Goal: Information Seeking & Learning: Check status

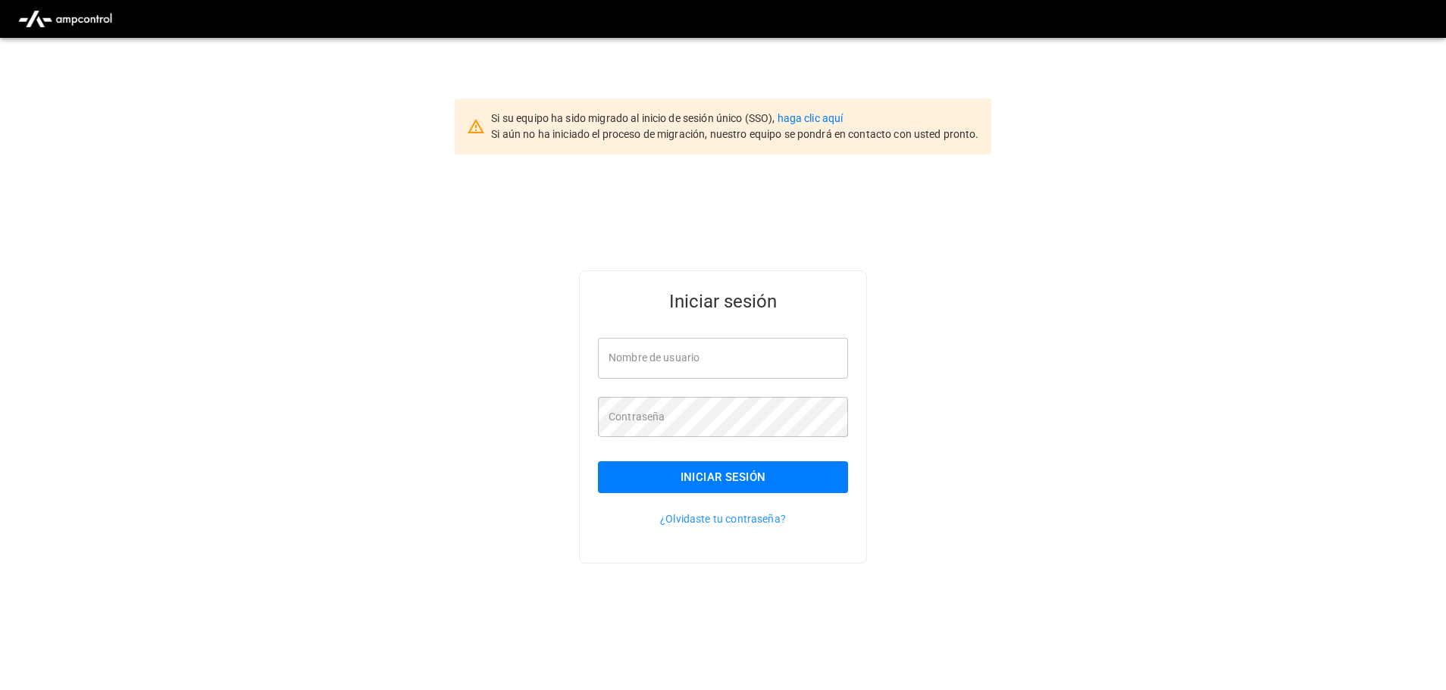
type input "**********"
click at [706, 485] on button "Iniciar sesión" at bounding box center [723, 478] width 250 height 32
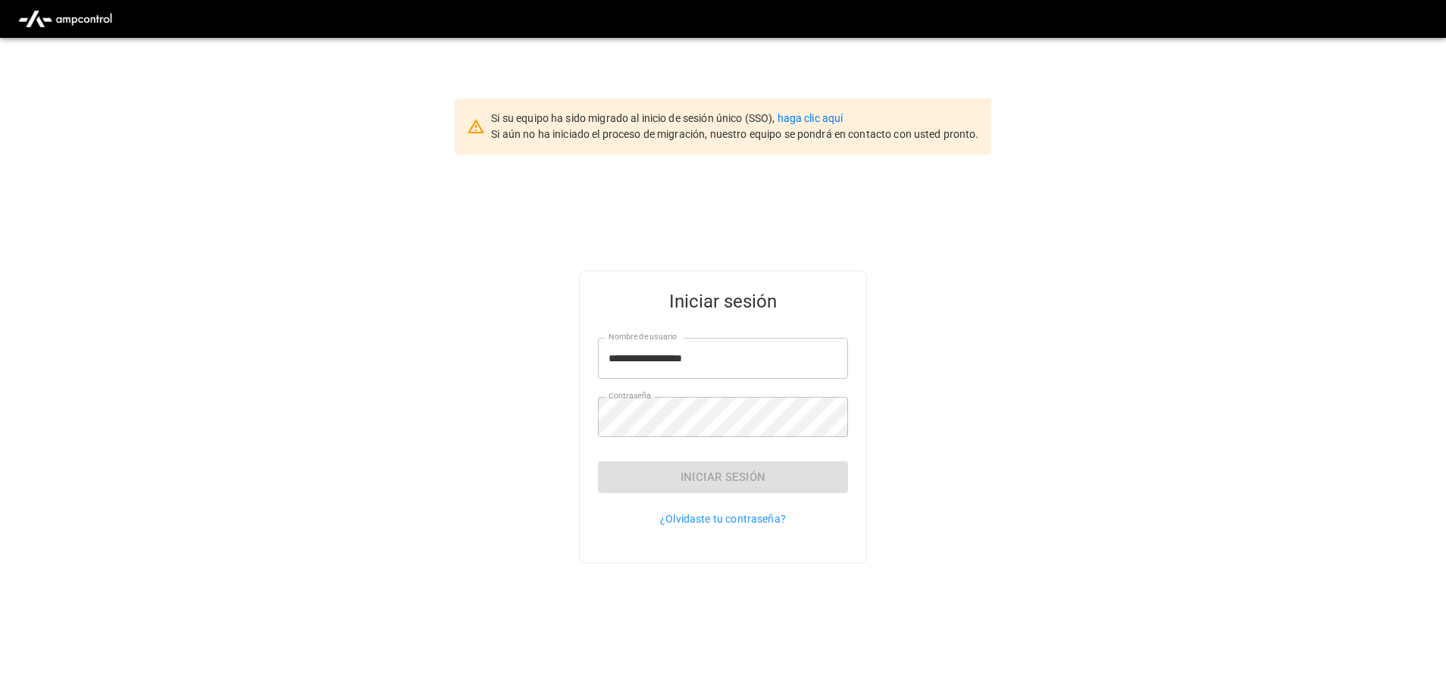
click at [703, 480] on div "Iniciar sesión" at bounding box center [723, 478] width 250 height 32
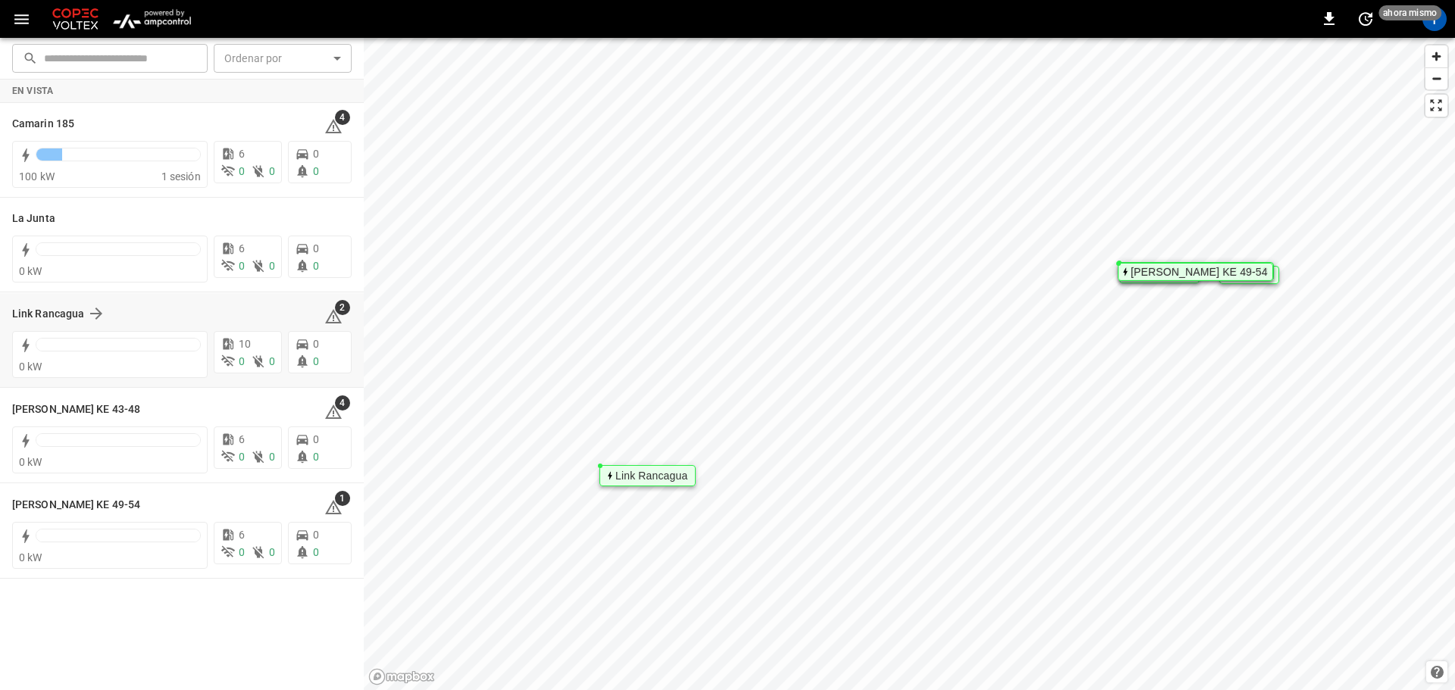
click at [185, 315] on div "Link Rancagua" at bounding box center [159, 314] width 294 height 18
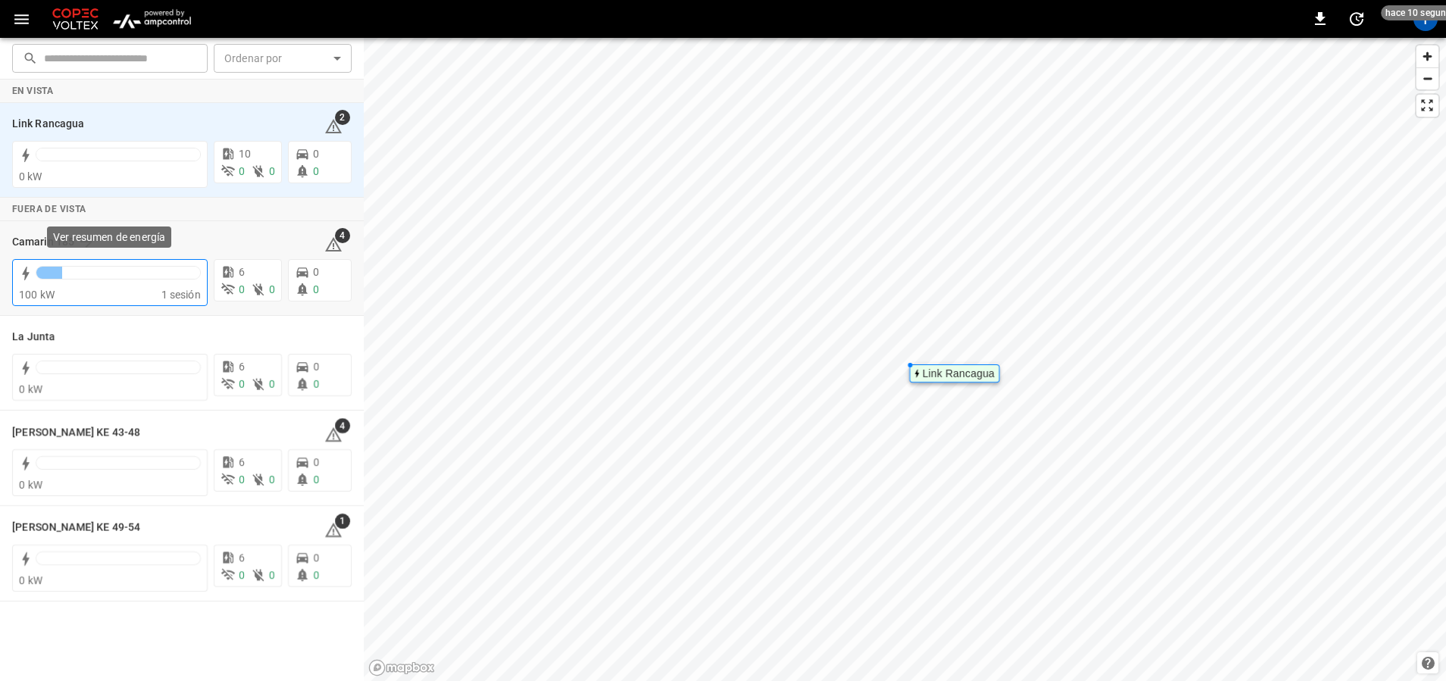
click at [100, 293] on div "100 kW" at bounding box center [90, 294] width 142 height 15
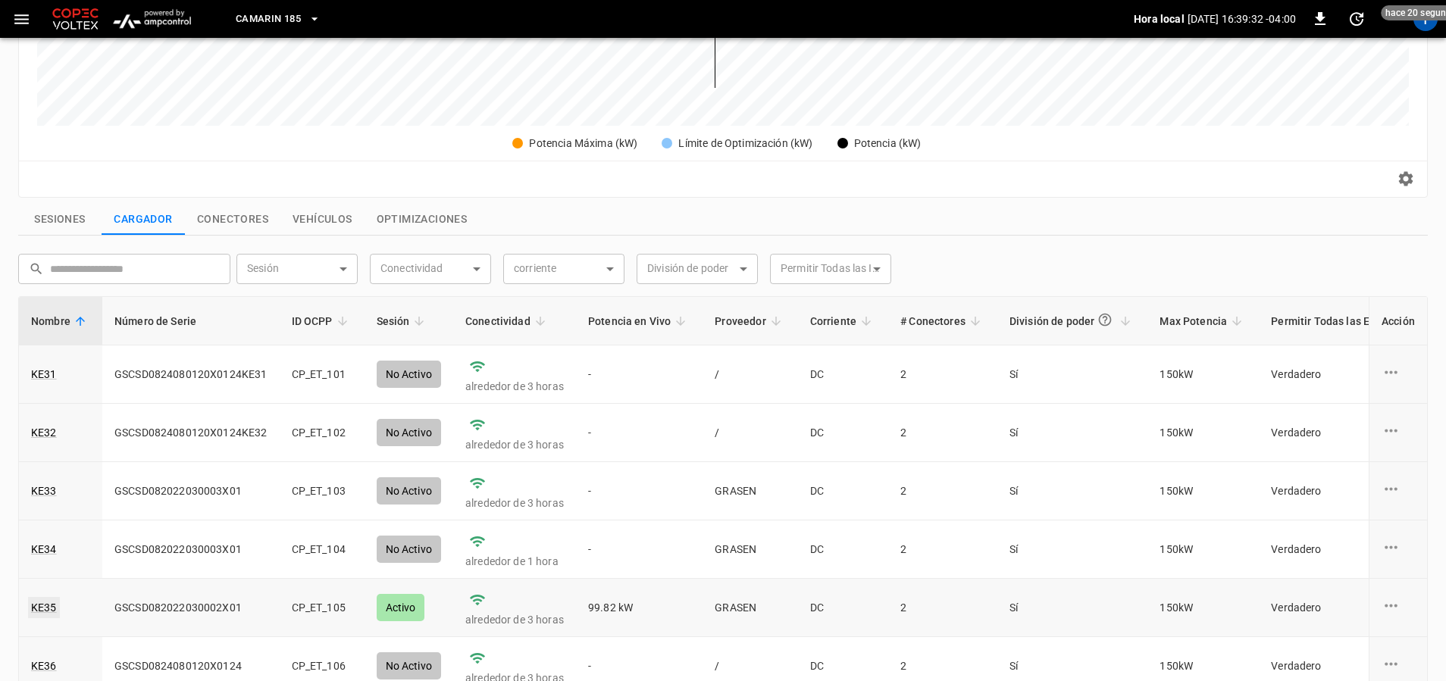
scroll to position [547, 0]
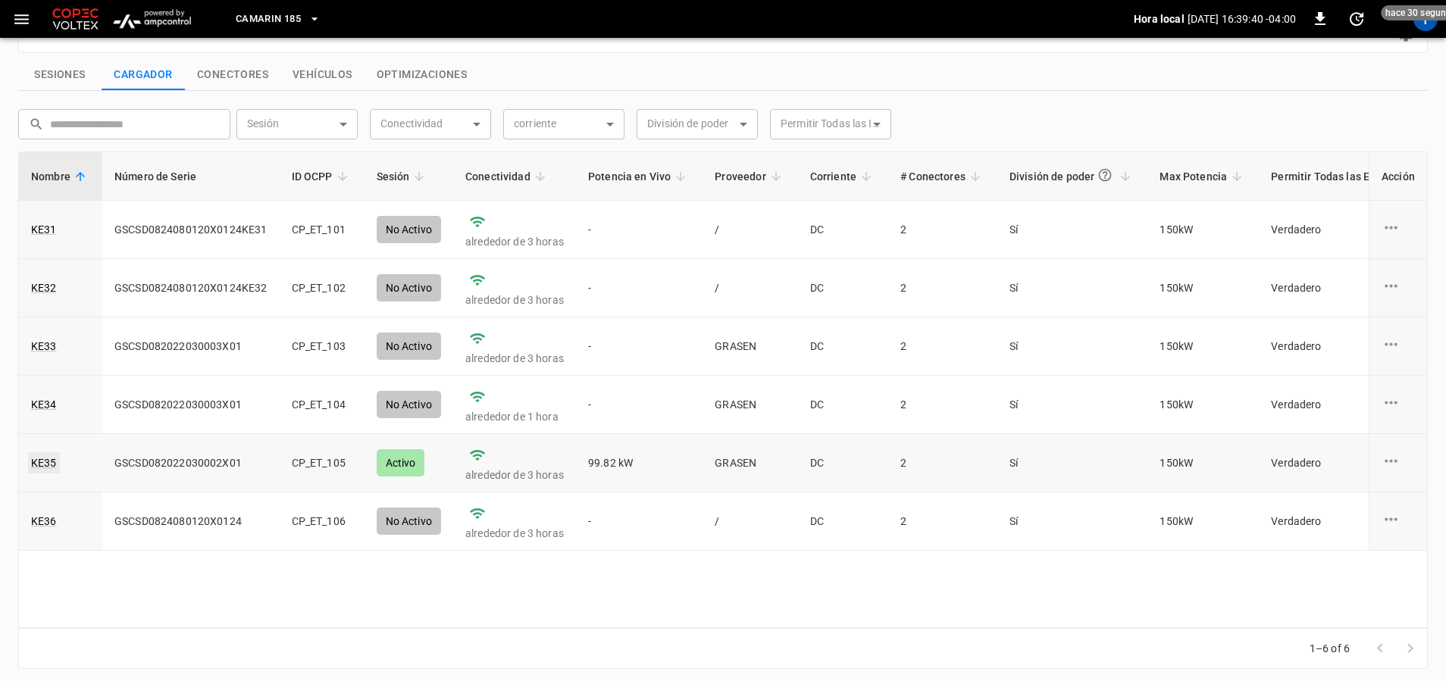
click at [49, 457] on link "KE35" at bounding box center [44, 462] width 32 height 21
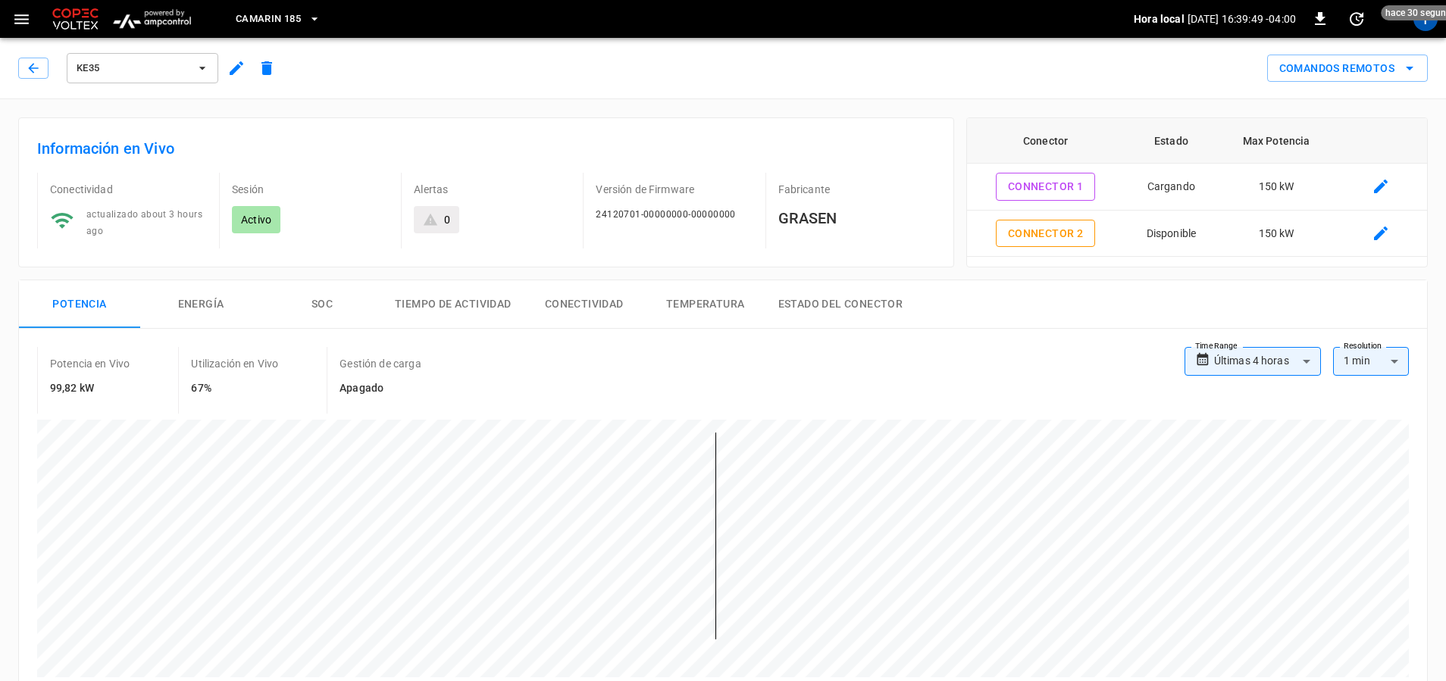
click at [221, 303] on button "Energía" at bounding box center [200, 304] width 121 height 49
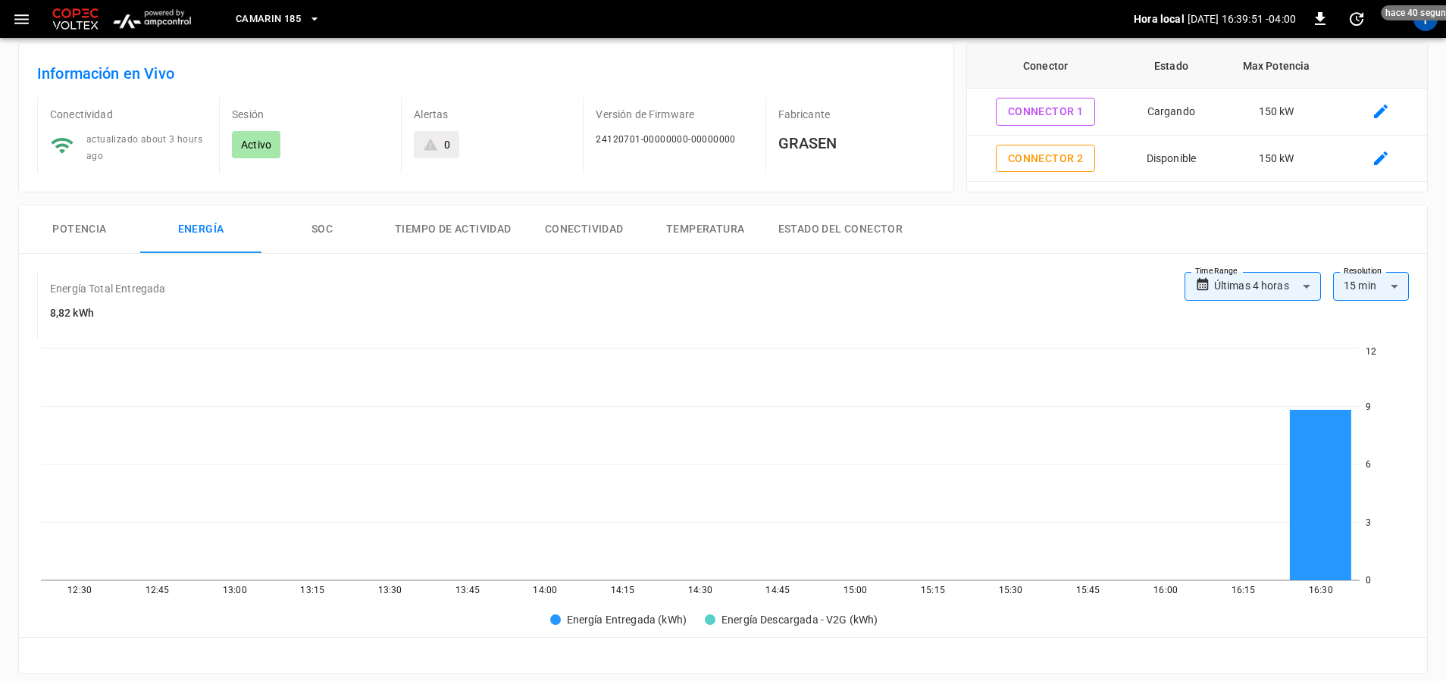
scroll to position [76, 0]
click at [96, 222] on button "Potencia" at bounding box center [79, 229] width 121 height 49
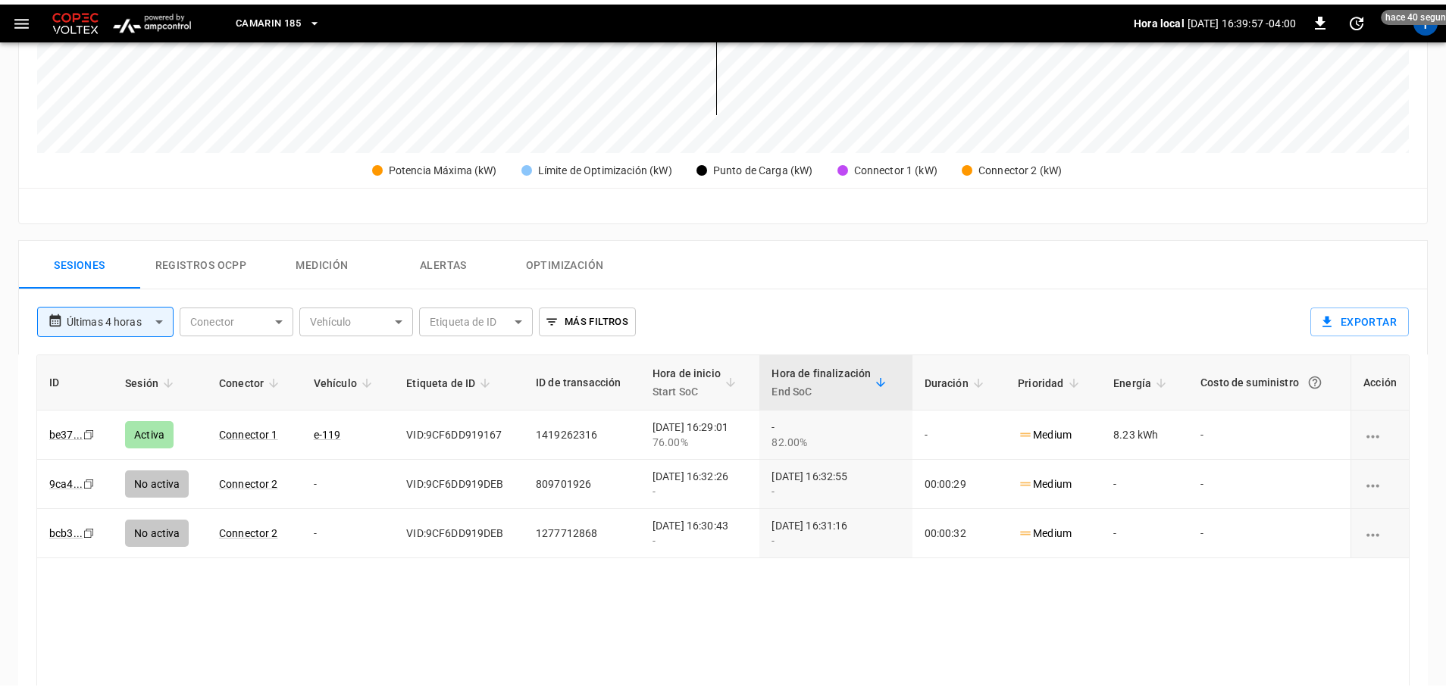
scroll to position [530, 0]
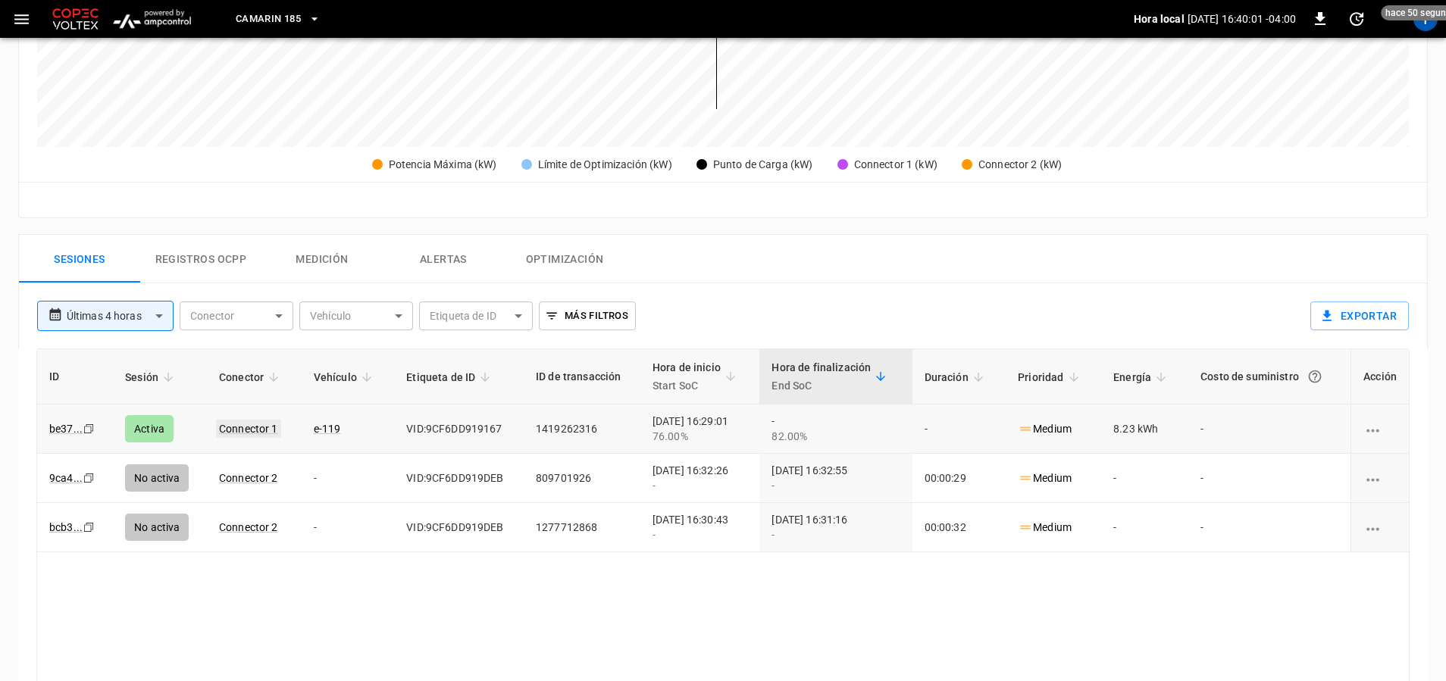
click at [268, 430] on link "Connector 1" at bounding box center [248, 429] width 65 height 18
click at [260, 480] on link "Connector 2" at bounding box center [248, 478] width 65 height 18
click at [256, 480] on link "Connector 2" at bounding box center [248, 478] width 65 height 18
click at [247, 473] on link "Connector 2" at bounding box center [248, 478] width 65 height 18
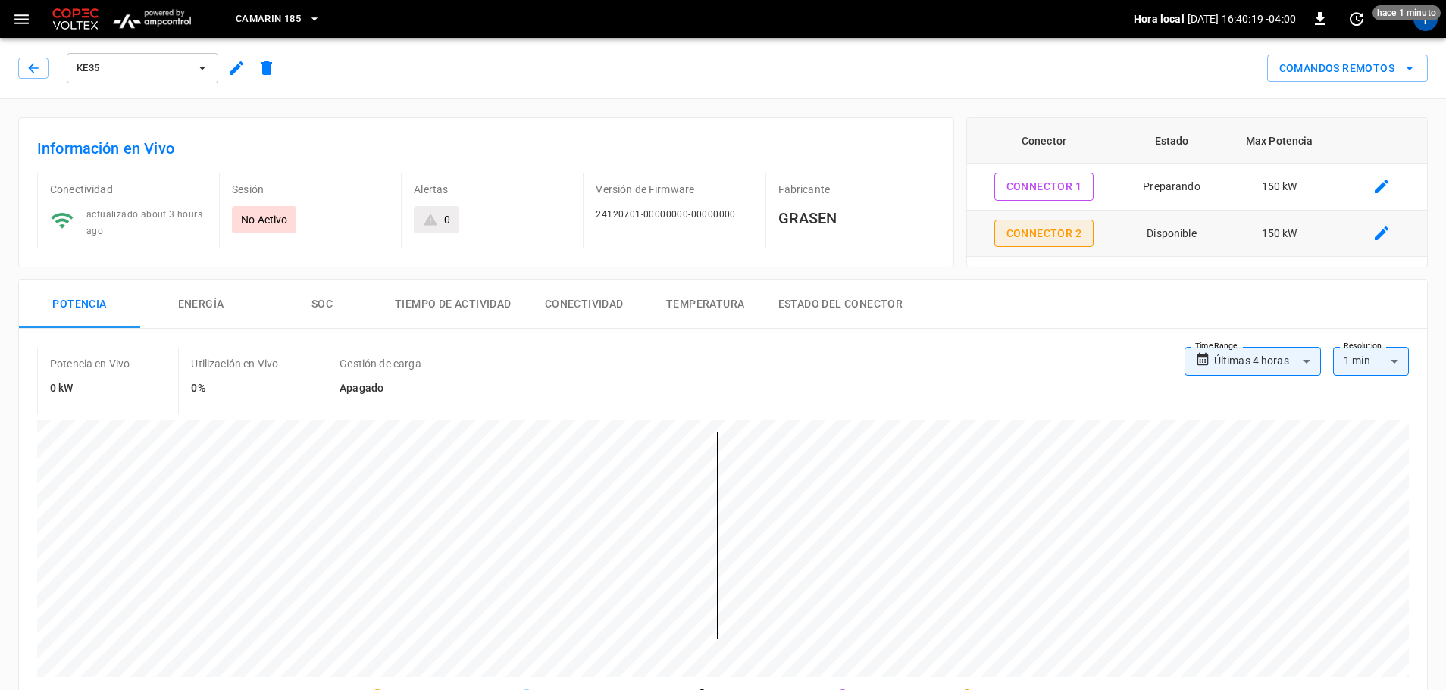
click at [1076, 233] on button "Connector 2" at bounding box center [1043, 234] width 99 height 28
type input "**********"
click at [27, 70] on icon "button" at bounding box center [33, 68] width 15 height 15
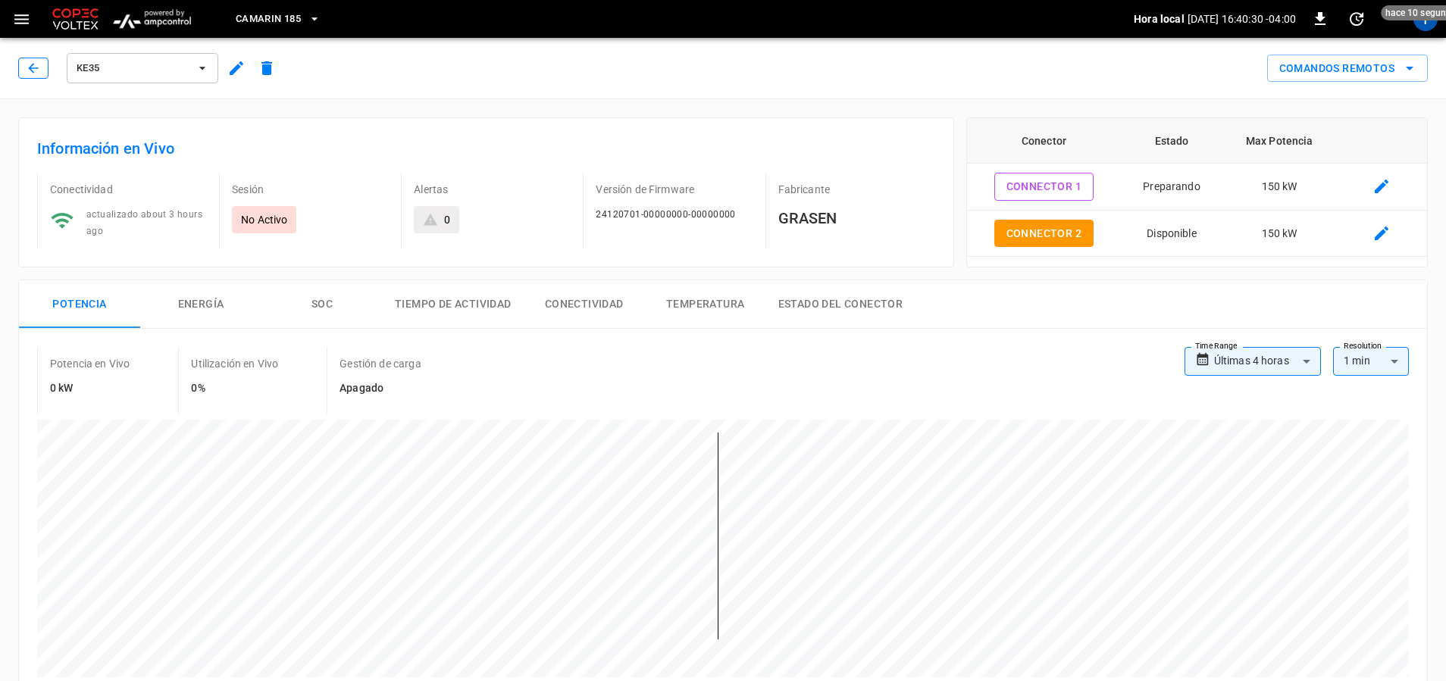
click at [37, 58] on button "button" at bounding box center [33, 68] width 30 height 21
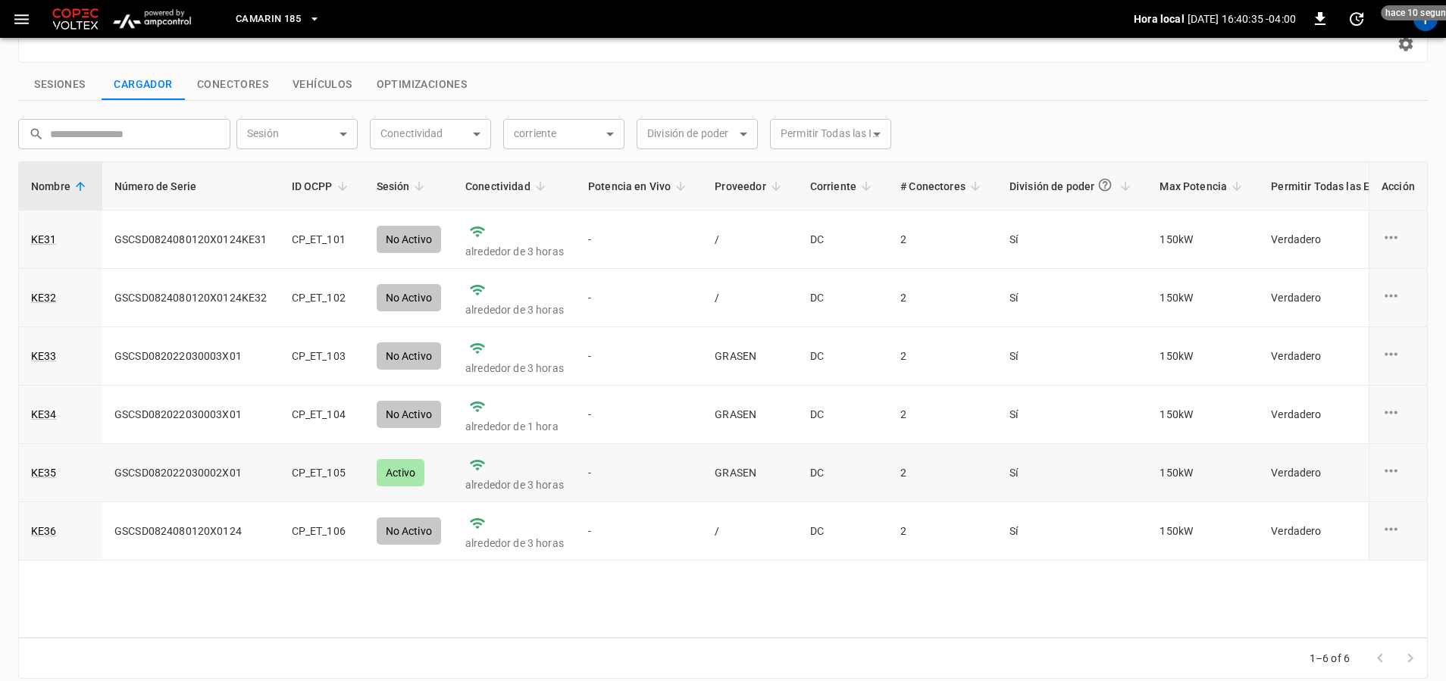
click at [408, 474] on div "Activo" at bounding box center [401, 472] width 49 height 27
click at [48, 477] on link "KE35" at bounding box center [44, 472] width 32 height 21
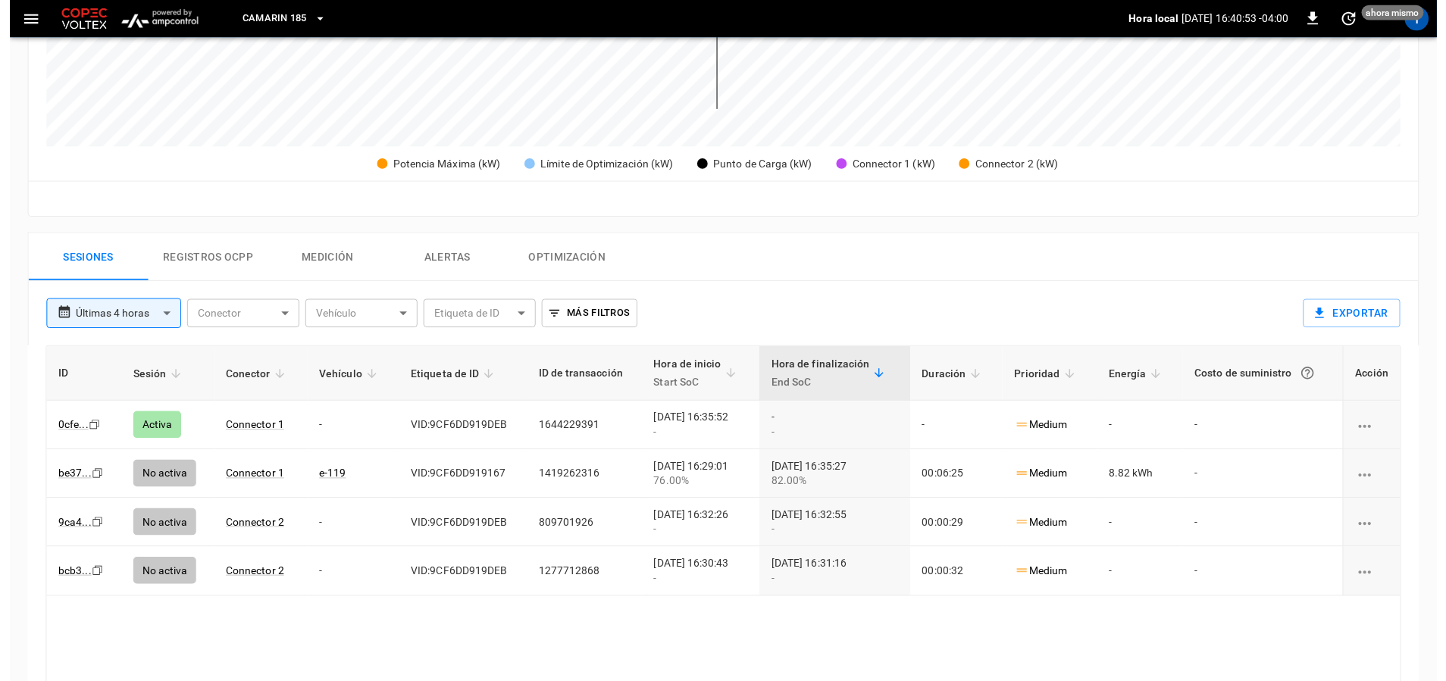
scroll to position [530, 0]
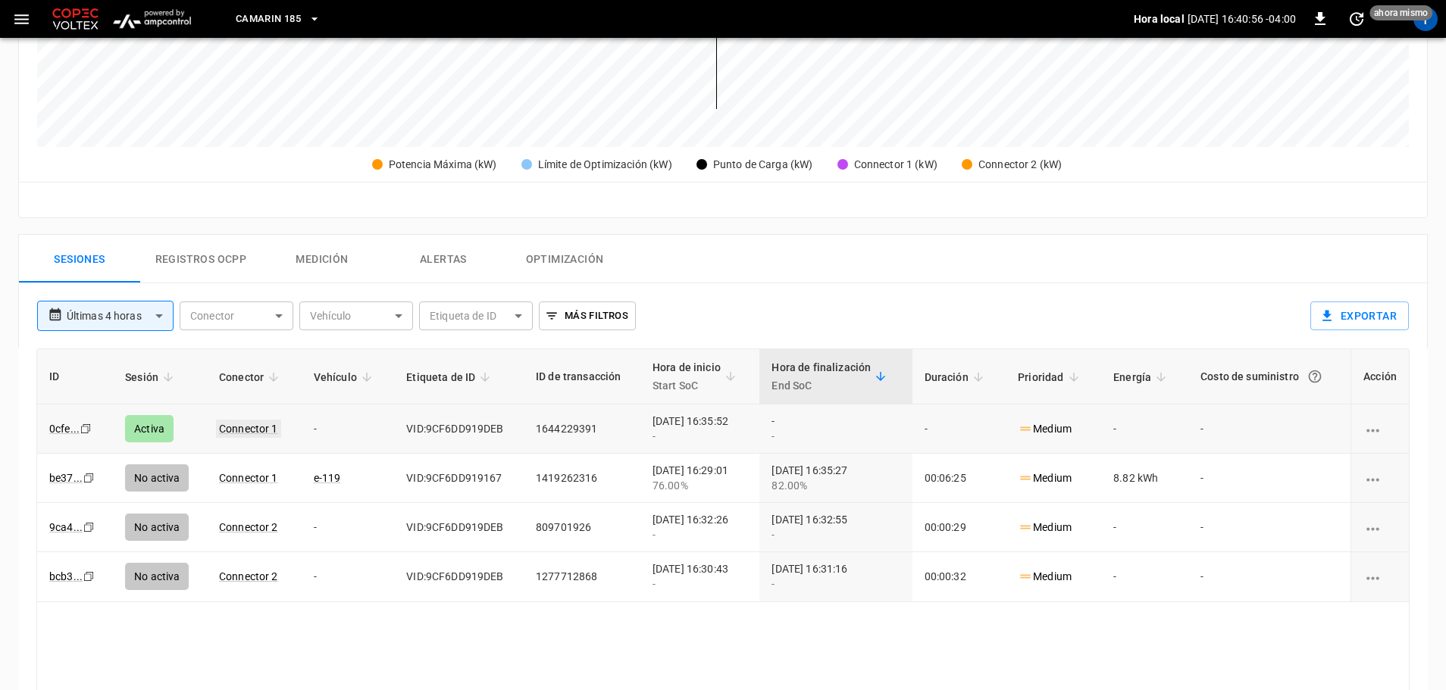
click at [236, 428] on link "Connector 1" at bounding box center [248, 429] width 65 height 18
click at [236, 428] on link "Connector 1" at bounding box center [248, 429] width 59 height 12
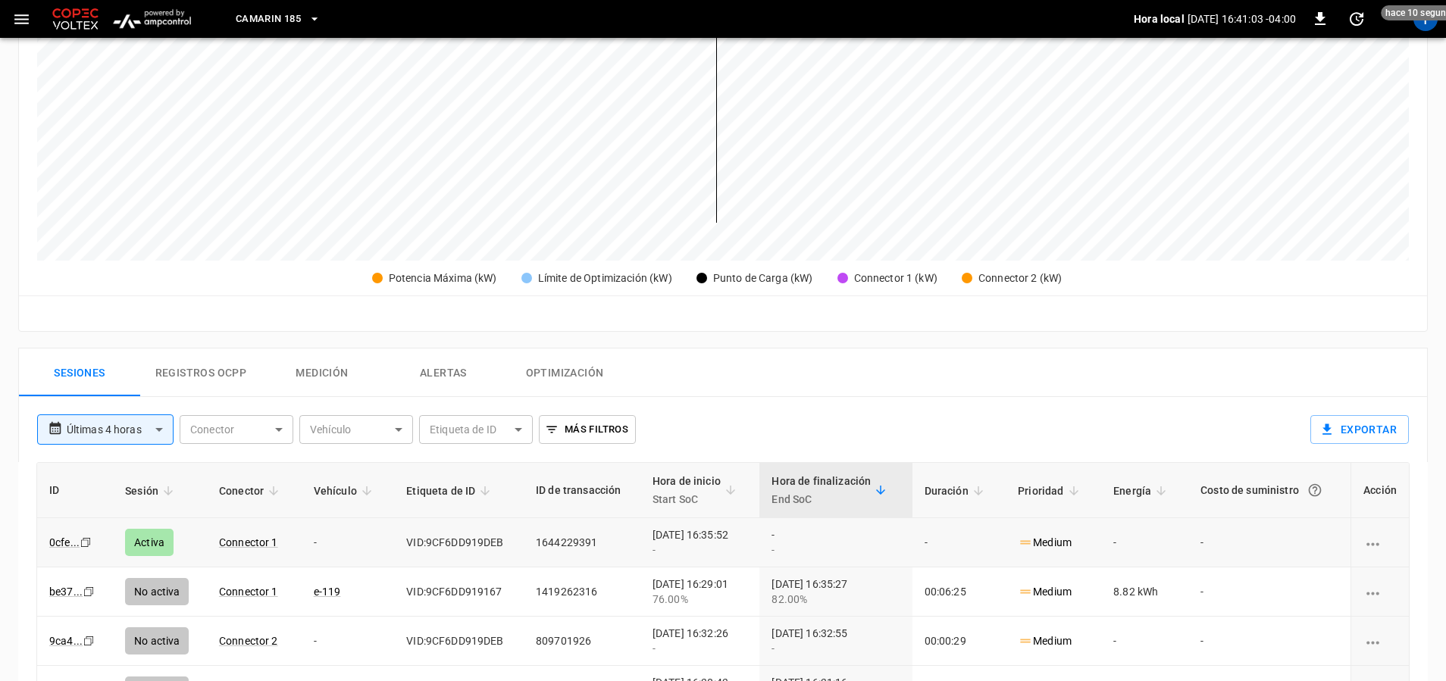
scroll to position [455, 0]
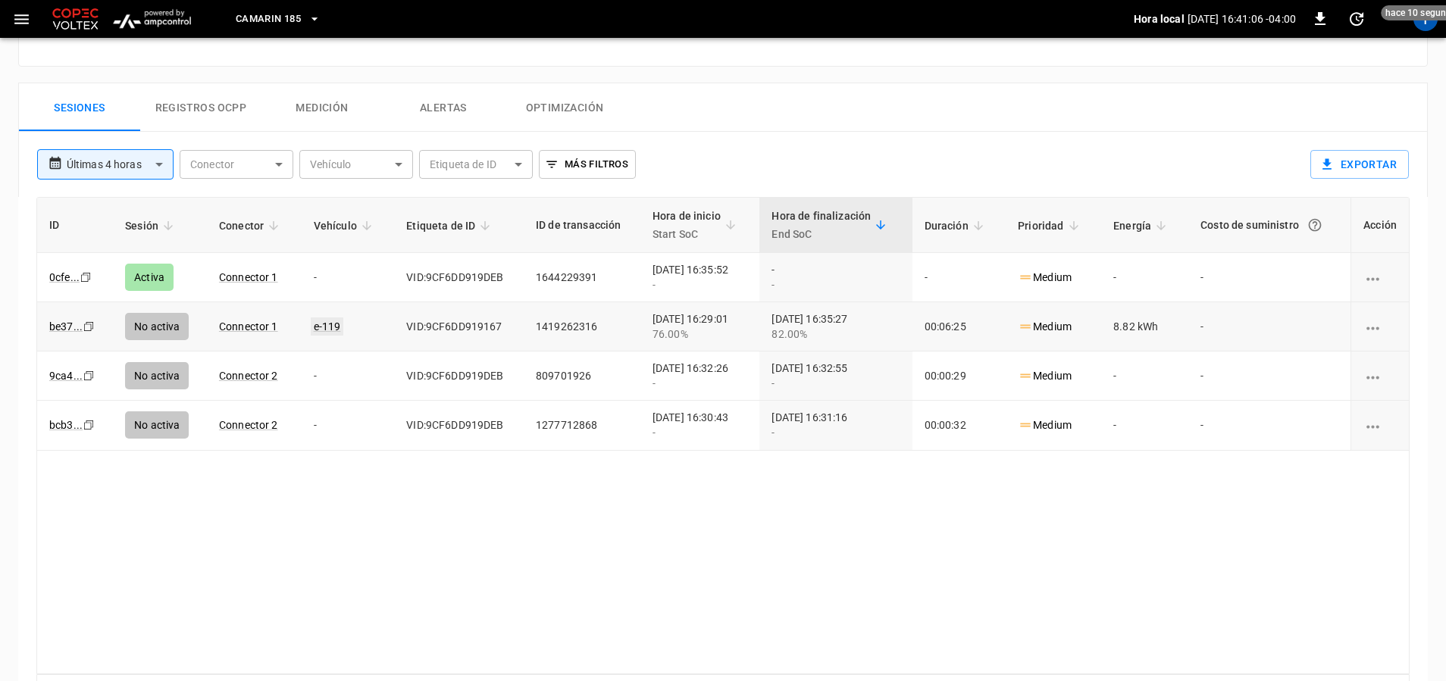
click at [324, 327] on link "e-119" at bounding box center [327, 327] width 33 height 18
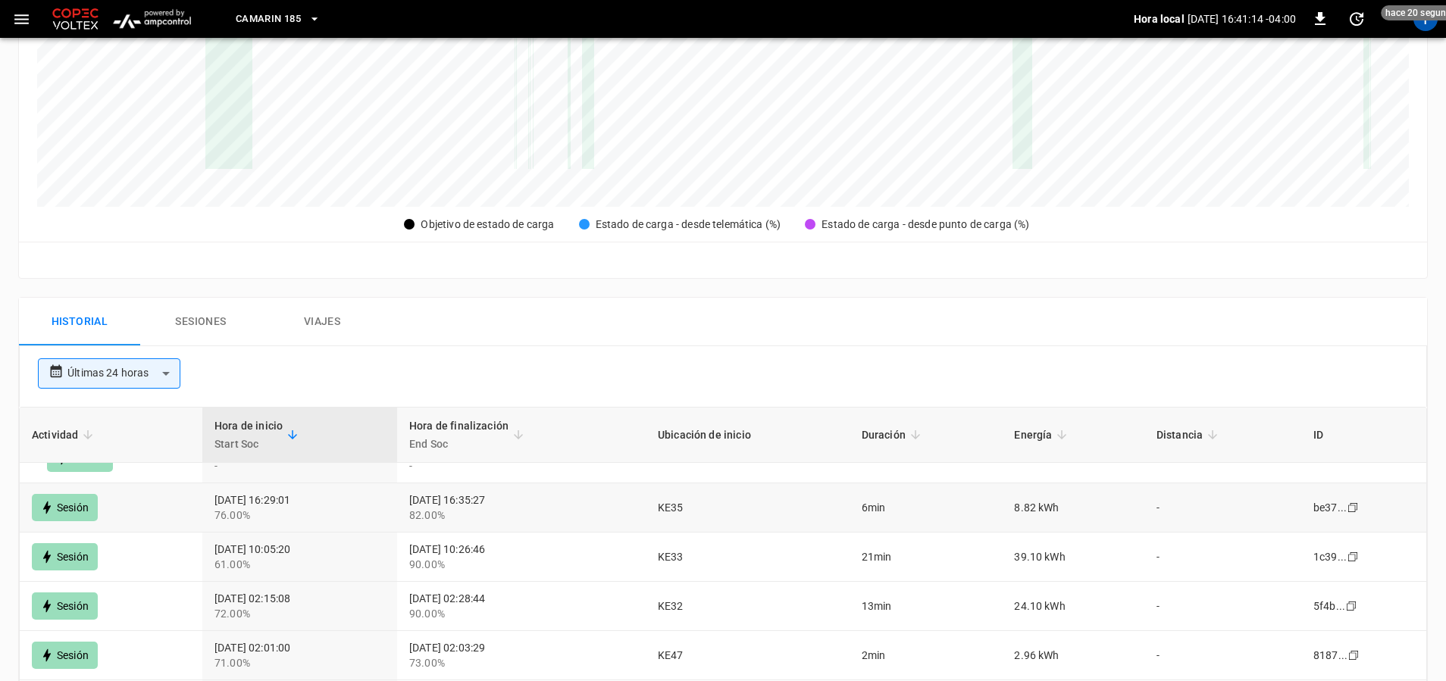
scroll to position [76, 0]
